Goal: Task Accomplishment & Management: Use online tool/utility

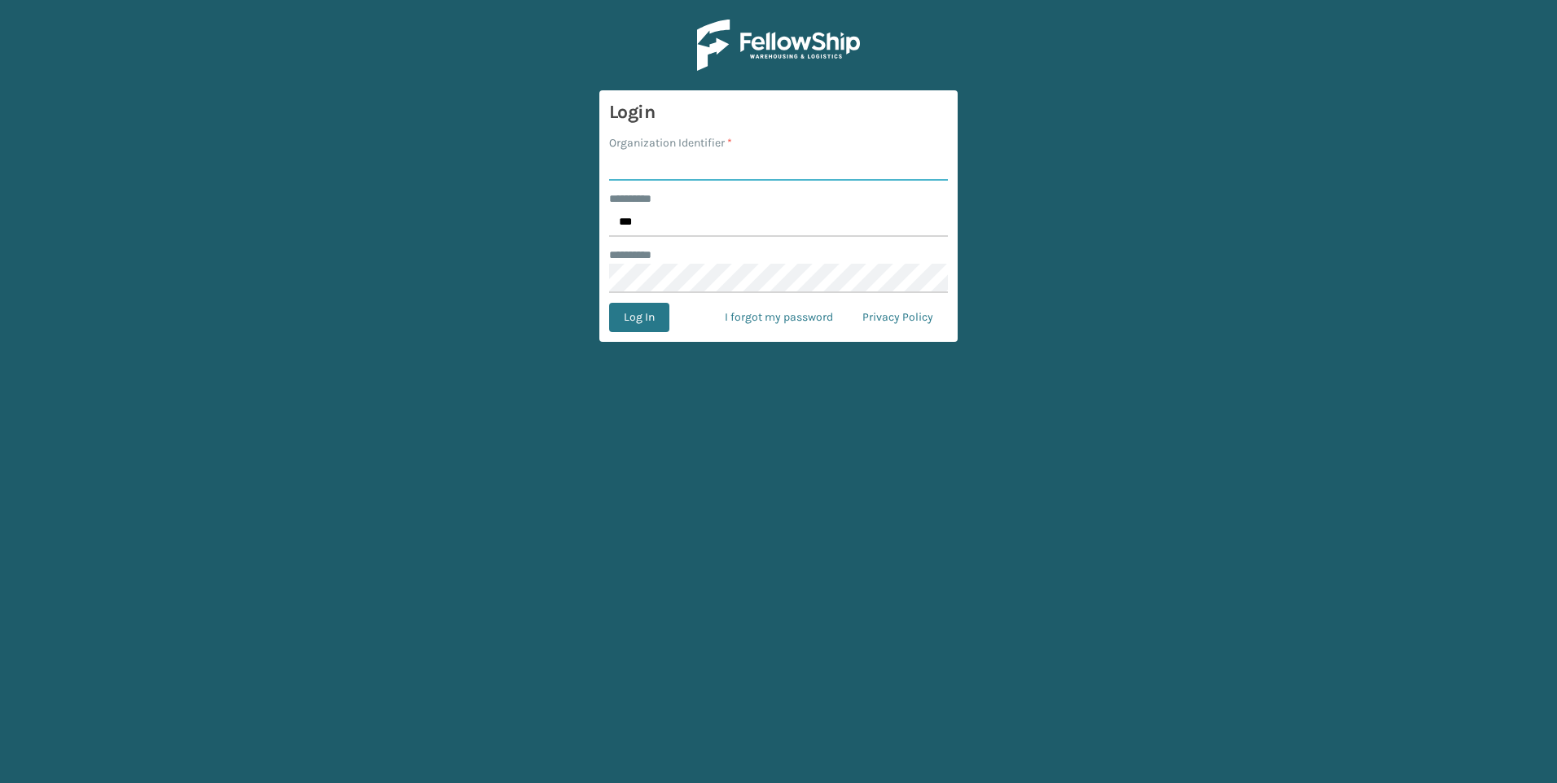
click at [700, 174] on input "Organization Identifier *" at bounding box center [778, 165] width 339 height 29
type input "Fellowship - West"
click at [665, 299] on form "Login Organization Identifier * Fellowship - West ******** * *** ******** * Log…" at bounding box center [778, 216] width 358 height 252
click at [663, 314] on button "Log In" at bounding box center [639, 317] width 60 height 29
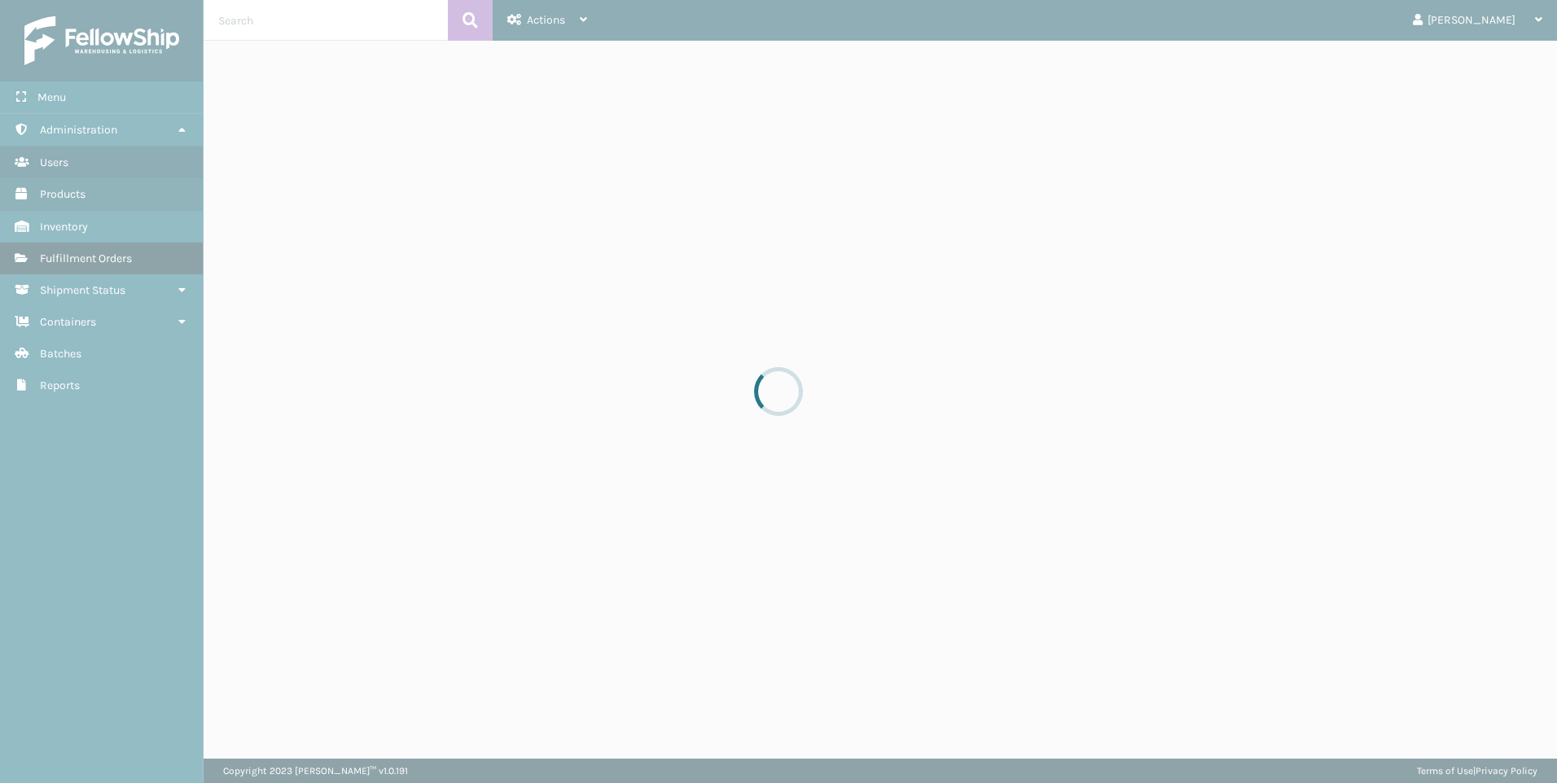
click at [90, 244] on link "Fulfillment Orders" at bounding box center [101, 259] width 203 height 32
click at [81, 248] on div at bounding box center [778, 391] width 1557 height 783
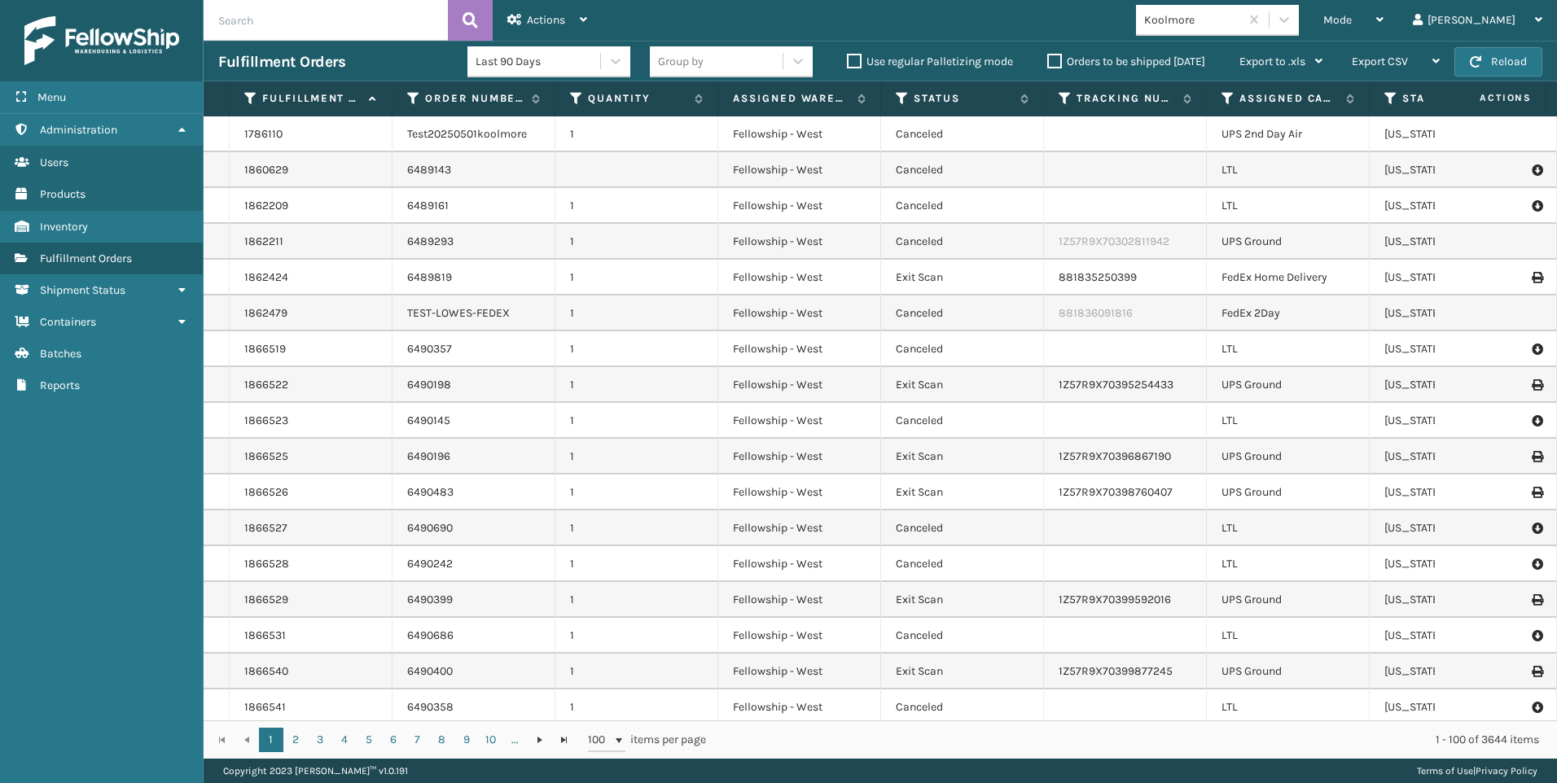
click at [1384, 27] on div "Mode" at bounding box center [1353, 20] width 60 height 41
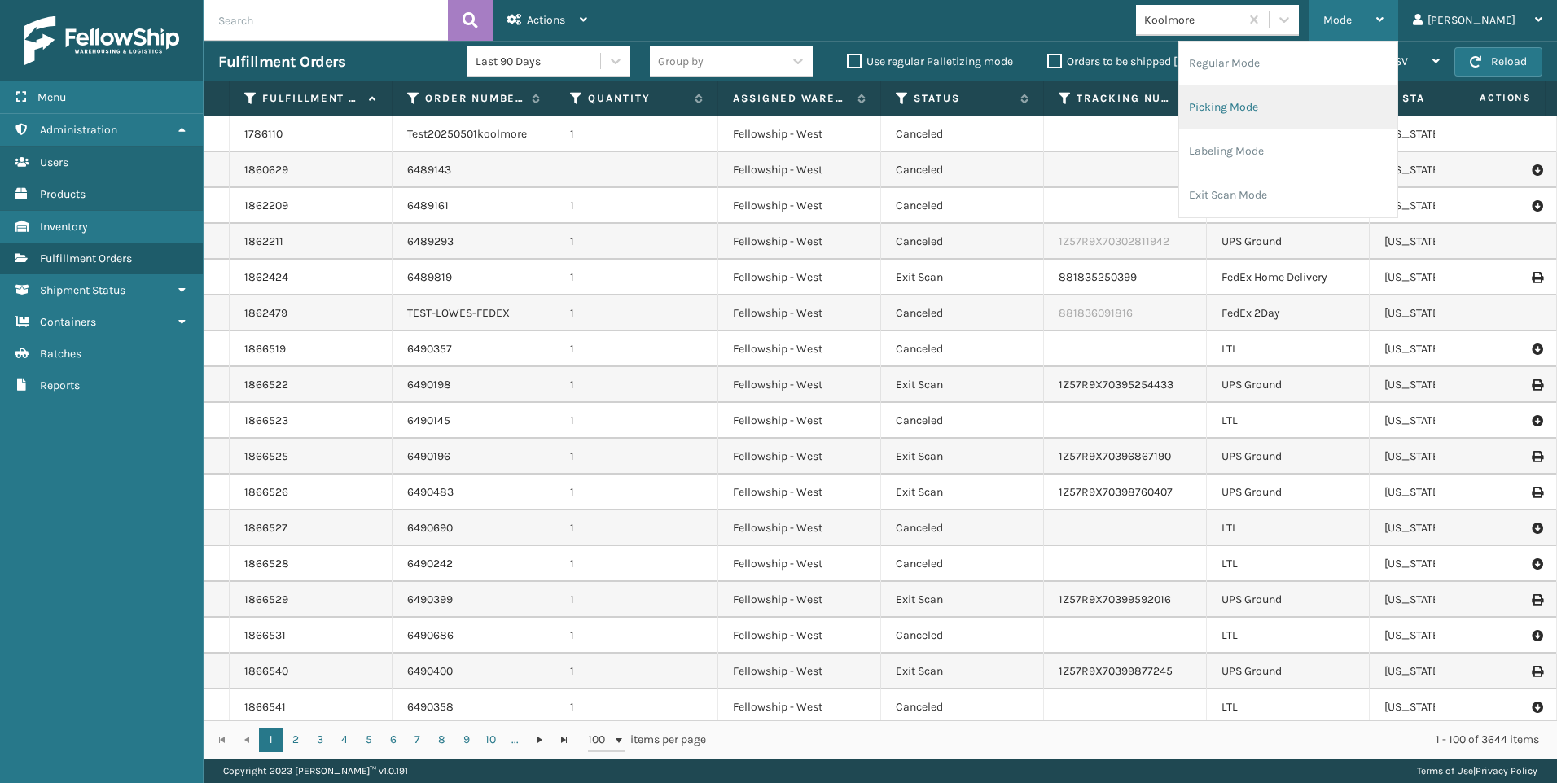
click at [1340, 121] on li "Picking Mode" at bounding box center [1288, 108] width 218 height 44
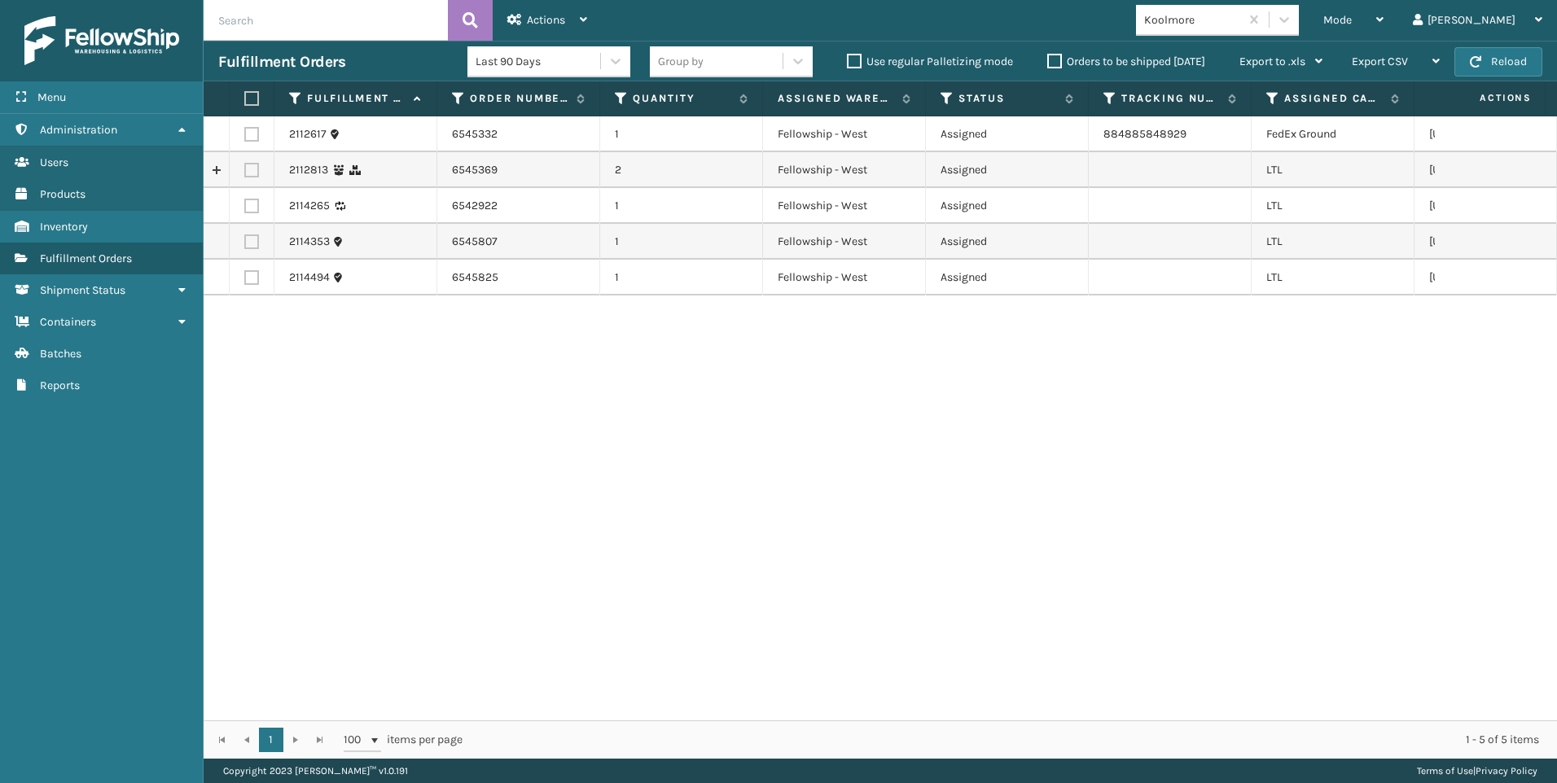
click at [1241, 13] on div "Koolmore" at bounding box center [1192, 19] width 97 height 17
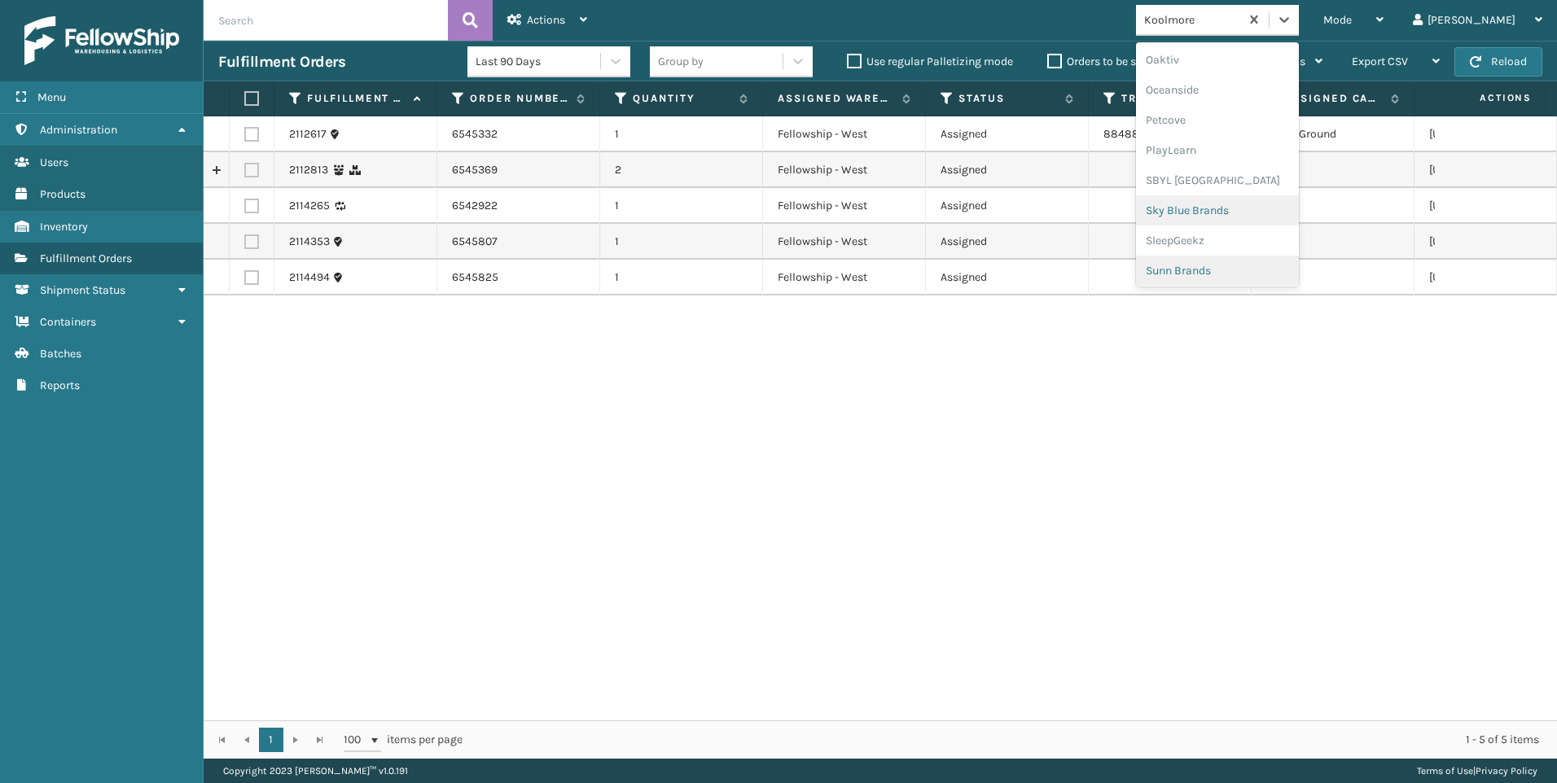
scroll to position [817, 0]
click at [1299, 231] on div "SleepGeekz" at bounding box center [1217, 238] width 163 height 30
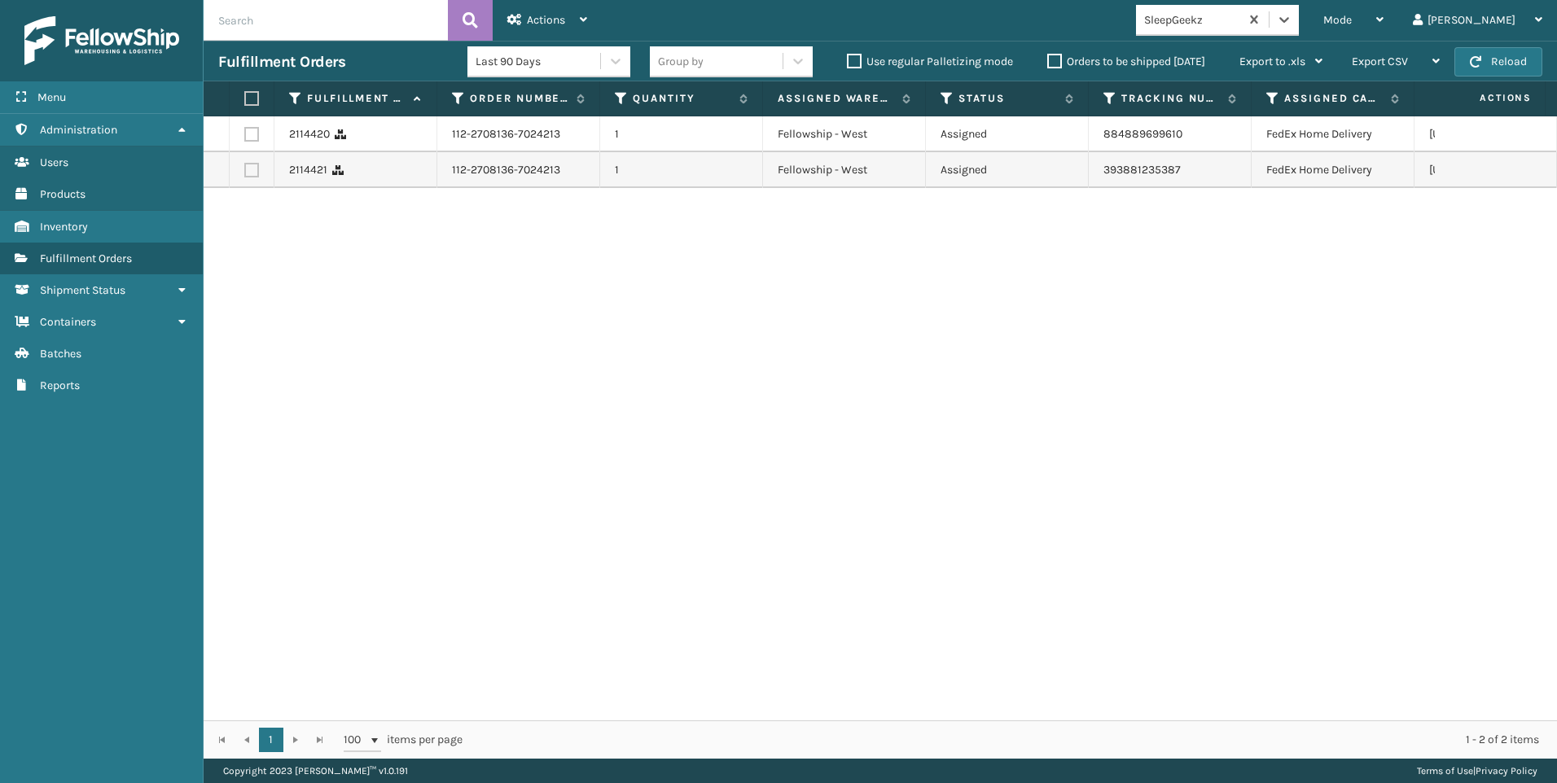
click at [1241, 18] on div "SleepGeekz" at bounding box center [1192, 19] width 97 height 17
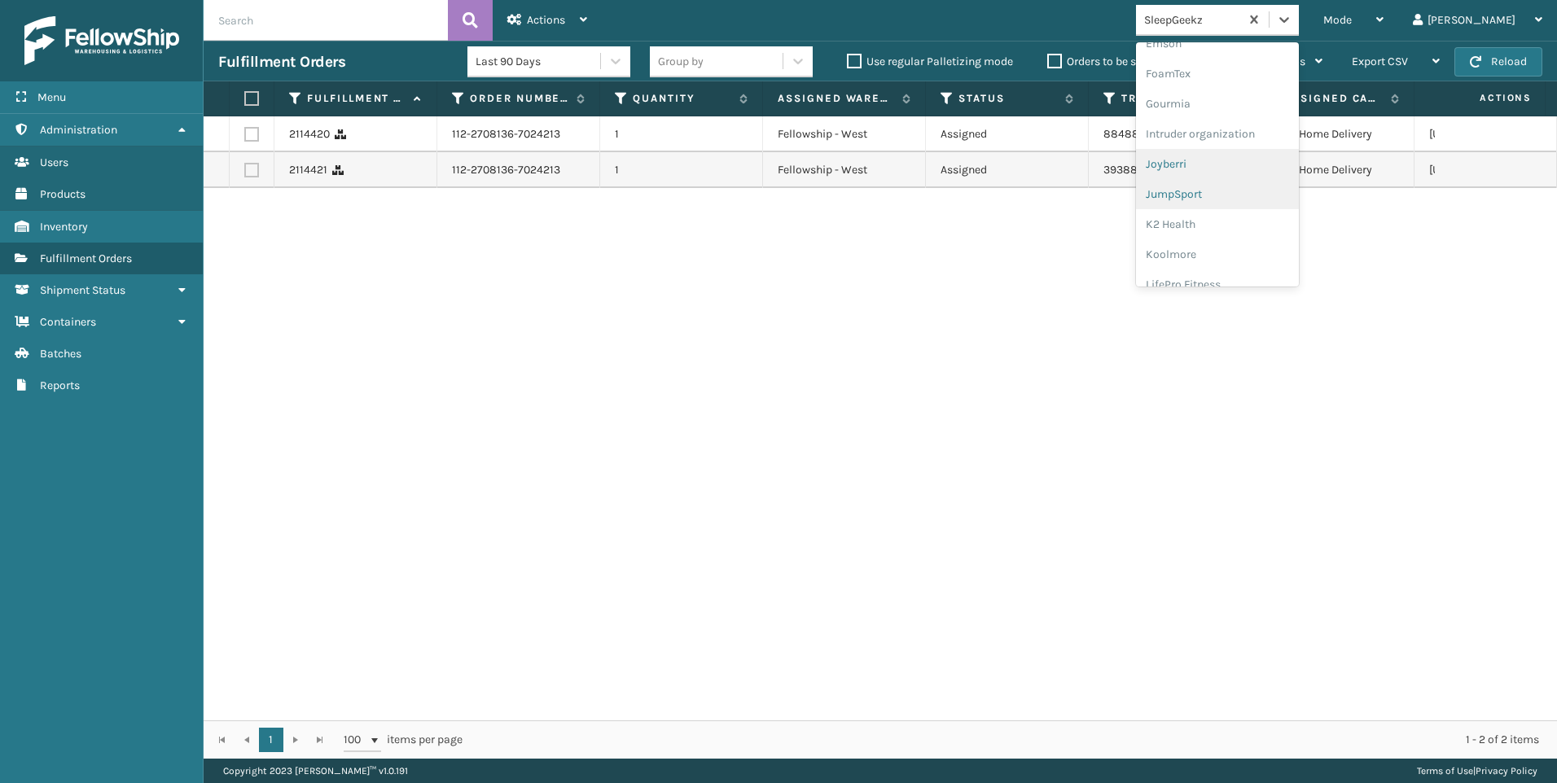
scroll to position [407, 0]
click at [1276, 217] on div "Koolmore" at bounding box center [1217, 226] width 163 height 30
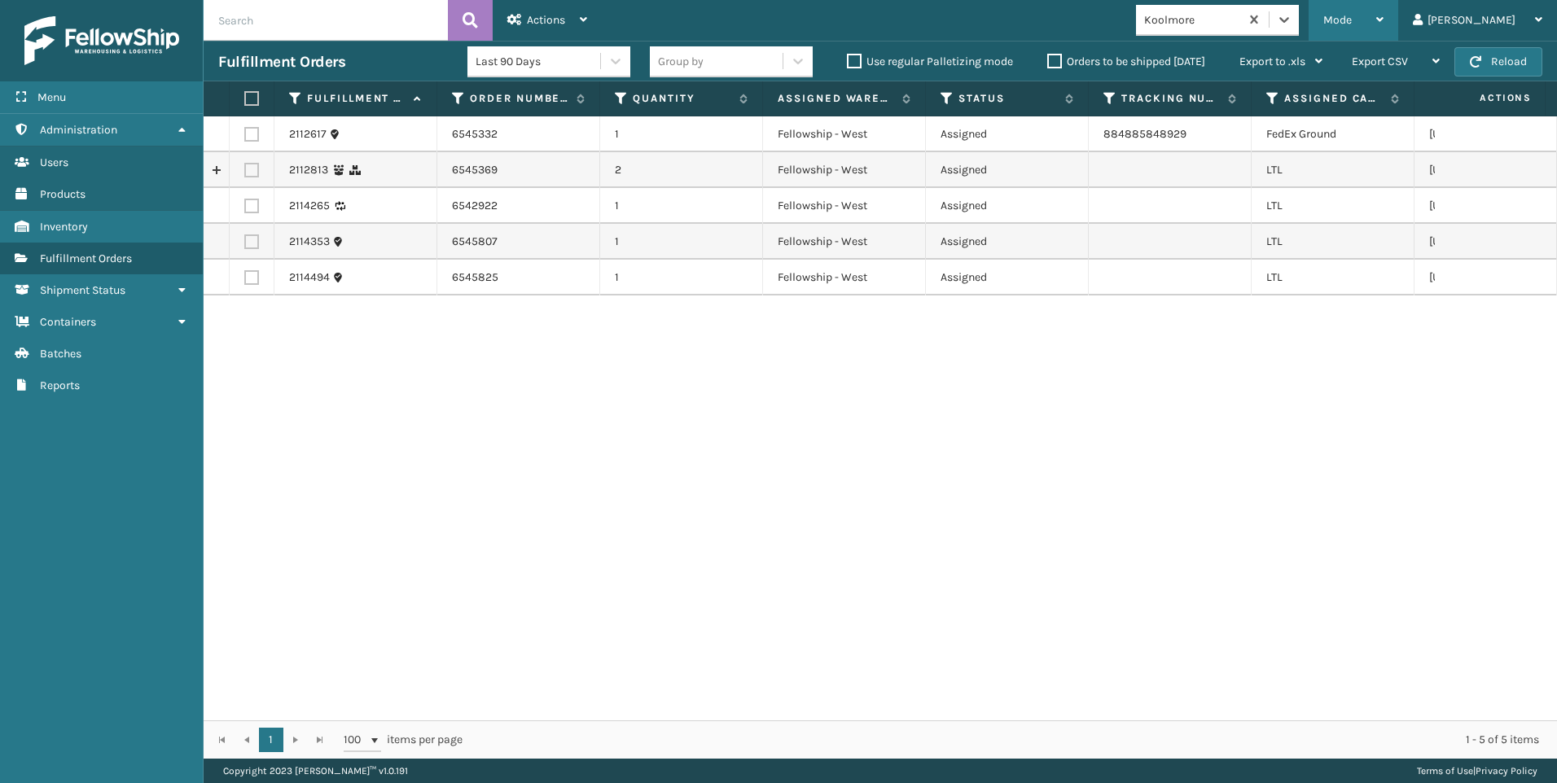
click at [1352, 17] on span "Mode" at bounding box center [1337, 20] width 29 height 14
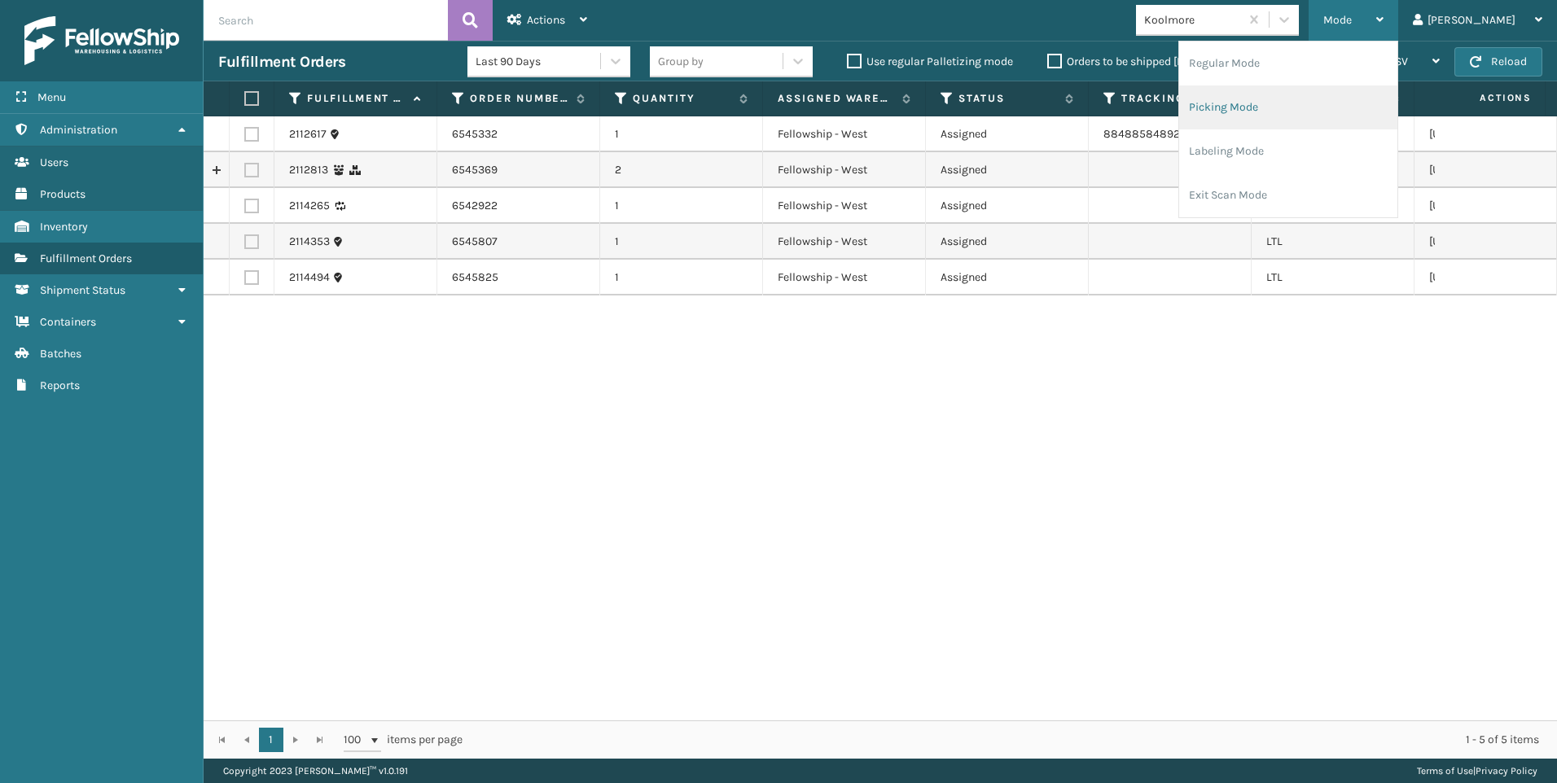
click at [1329, 97] on li "Picking Mode" at bounding box center [1288, 108] width 218 height 44
